Goal: Navigation & Orientation: Find specific page/section

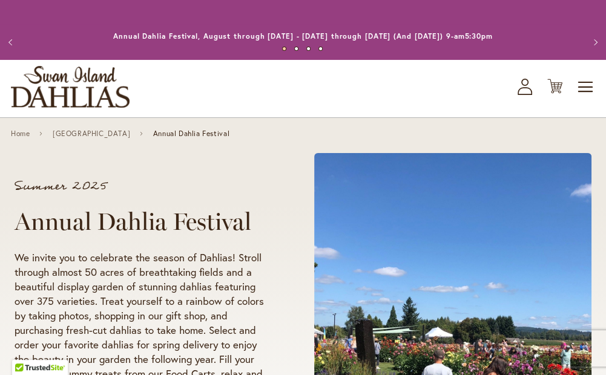
click at [587, 55] on button "Next" at bounding box center [594, 42] width 24 height 24
click at [582, 88] on span "Toggle Nav" at bounding box center [586, 87] width 18 height 24
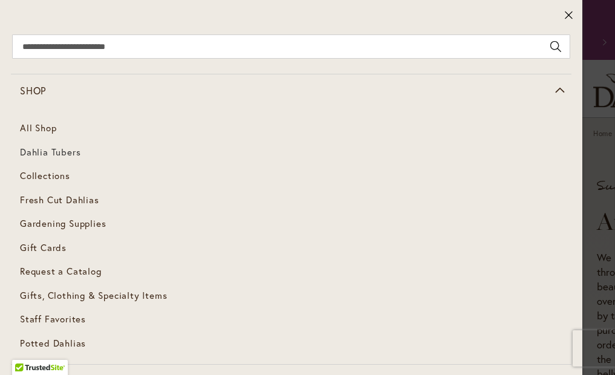
click at [36, 150] on span "Dahlia Tubers" at bounding box center [50, 152] width 61 height 12
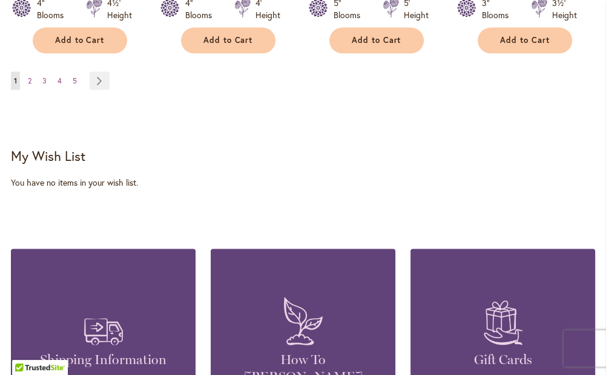
scroll to position [1393, 0]
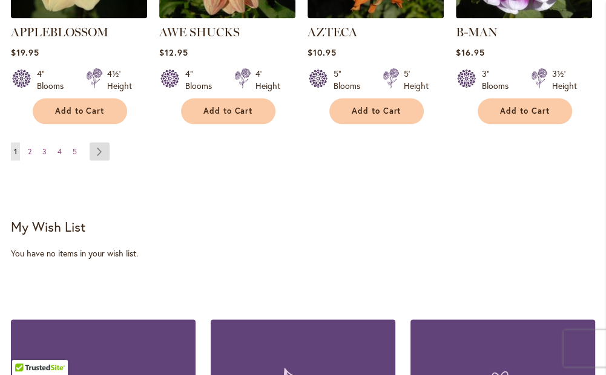
click at [98, 142] on link "Page Next" at bounding box center [100, 151] width 20 height 18
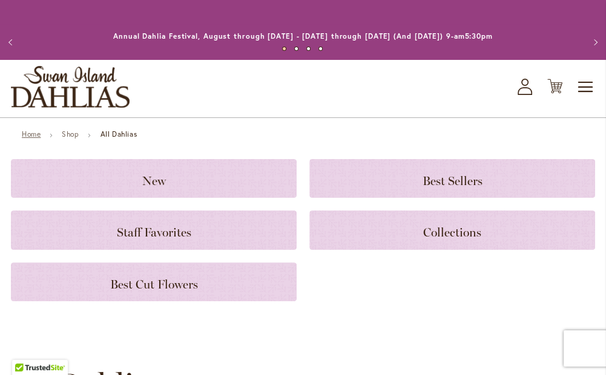
click at [30, 134] on link "Home" at bounding box center [31, 134] width 19 height 9
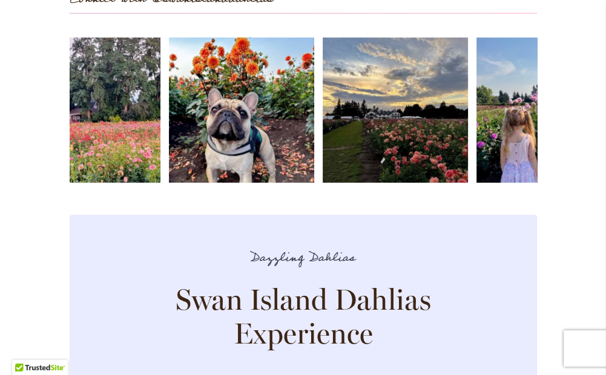
scroll to position [3166, 0]
